Goal: Understand process/instructions

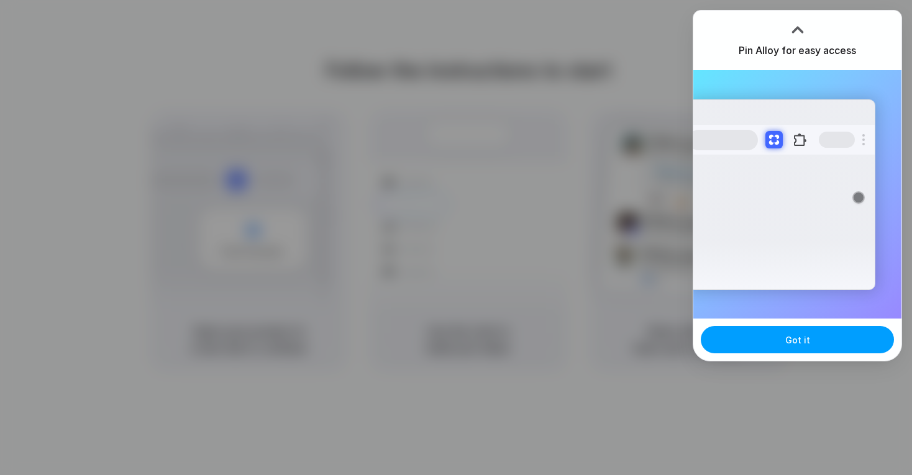
click at [792, 339] on span "Got it" at bounding box center [798, 340] width 25 height 13
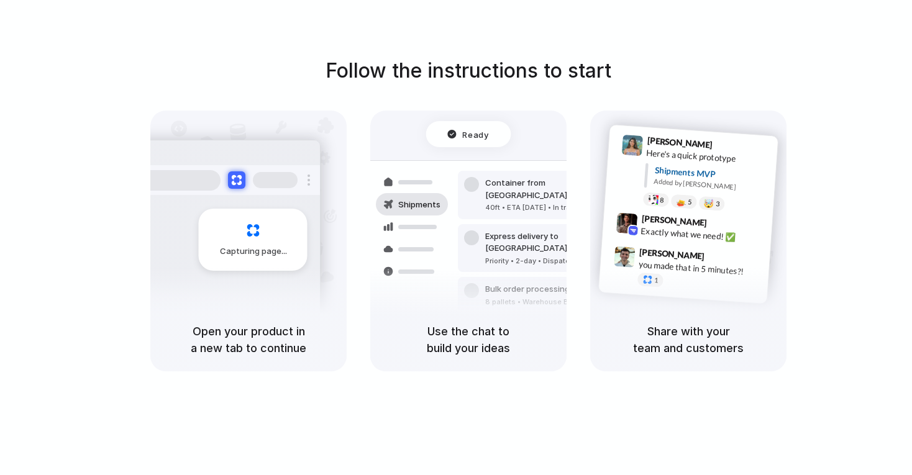
click at [825, 219] on div "Follow the instructions to start Capturing page Open your product in a new tab …" at bounding box center [468, 214] width 912 height 316
click at [239, 178] on button at bounding box center [236, 181] width 18 height 18
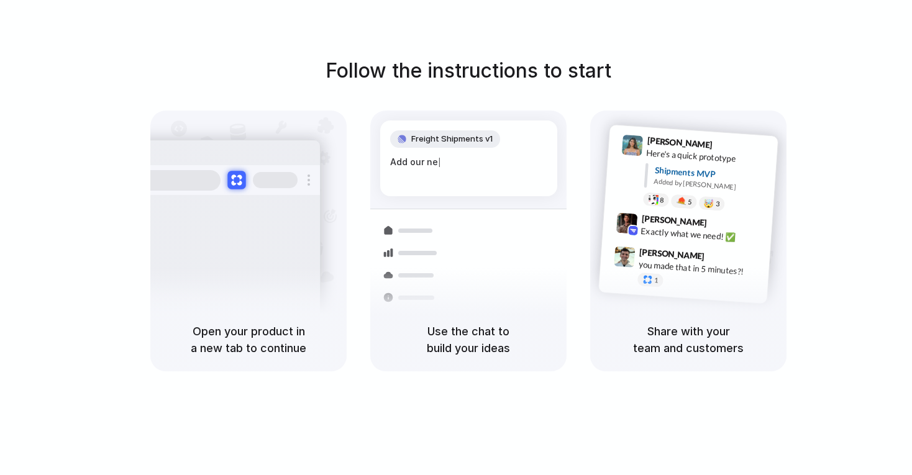
click at [239, 178] on button at bounding box center [236, 181] width 18 height 18
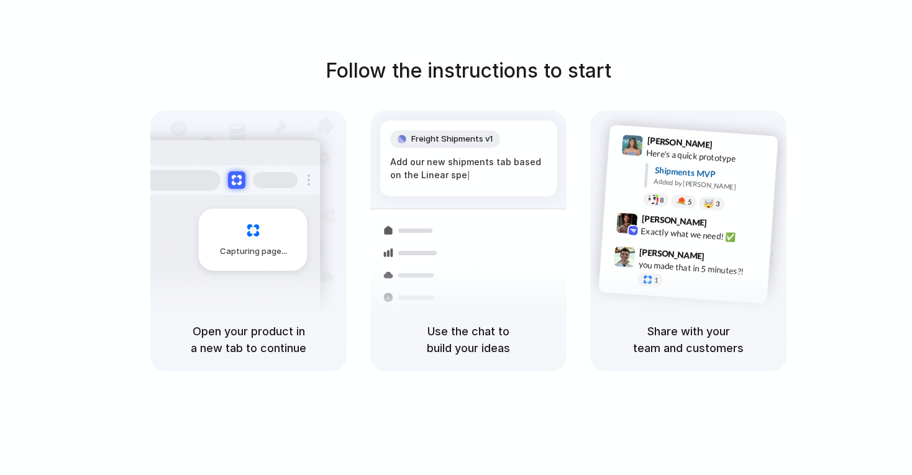
click at [240, 234] on div "Capturing page" at bounding box center [253, 240] width 109 height 62
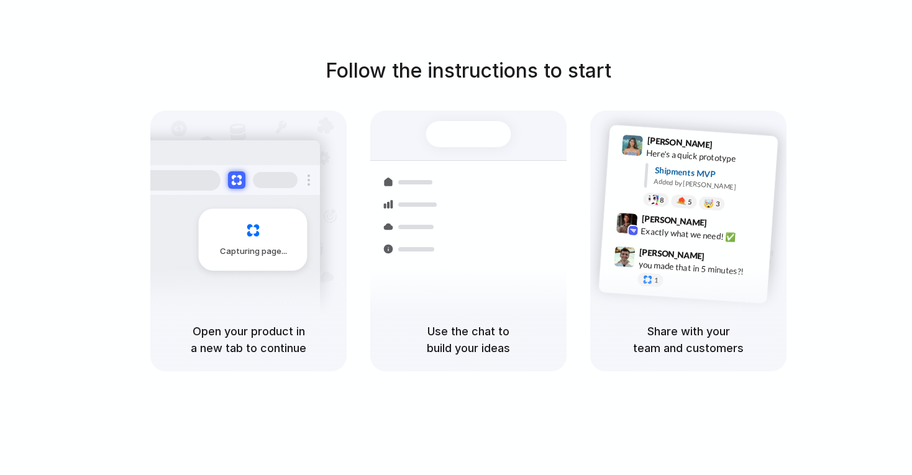
click at [242, 305] on div "Capturing page" at bounding box center [227, 235] width 188 height 191
click at [247, 336] on h5 "Open your product in a new tab to continue" at bounding box center [248, 340] width 167 height 34
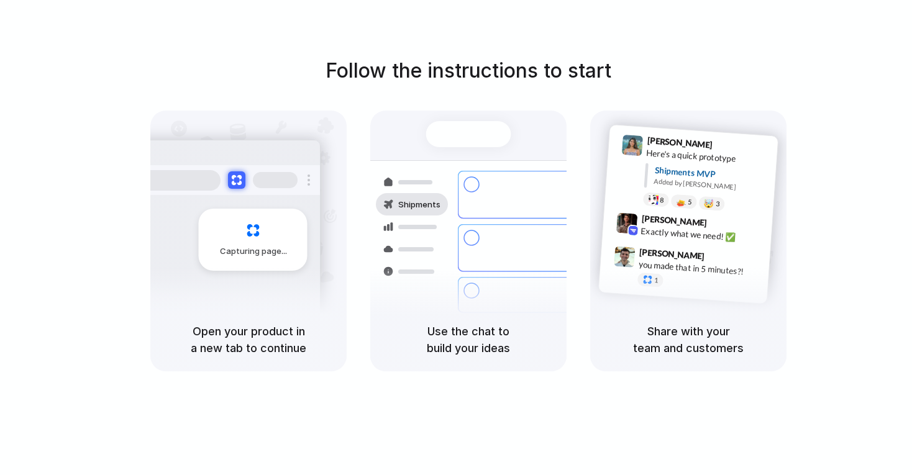
click at [506, 71] on h1 "Follow the instructions to start" at bounding box center [469, 71] width 286 height 30
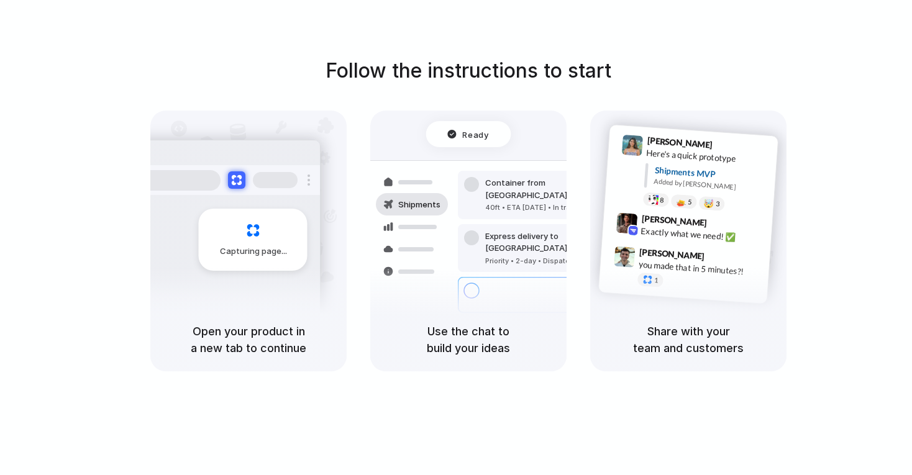
click at [506, 71] on h1 "Follow the instructions to start" at bounding box center [469, 71] width 286 height 30
click at [433, 341] on h5 "Use the chat to build your ideas" at bounding box center [468, 340] width 167 height 34
